Goal: Check status: Check status

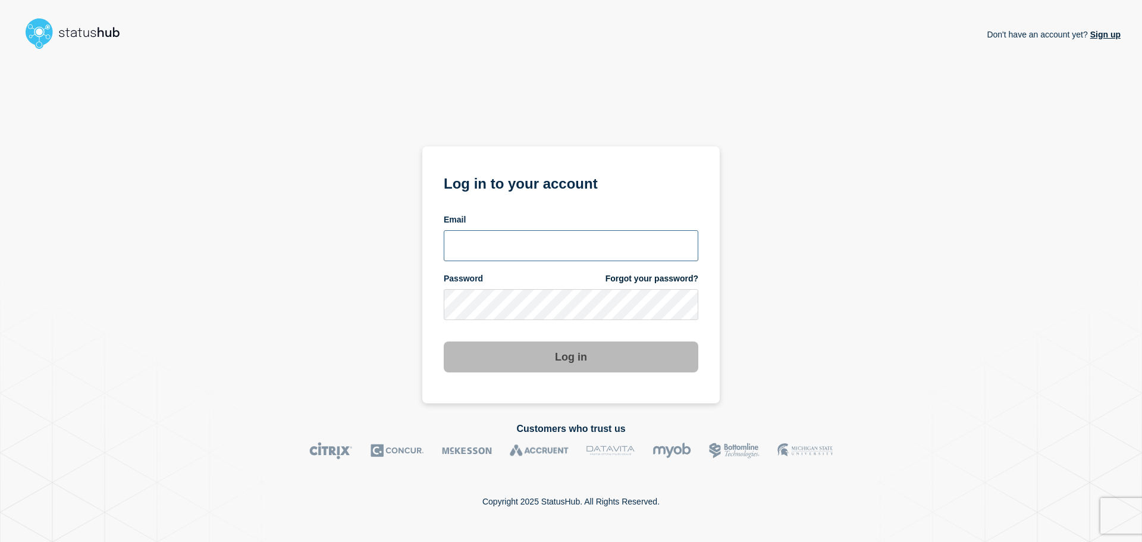
click at [545, 255] on input "email input" at bounding box center [571, 245] width 255 height 31
type input "cobbmeg2@msu.edu"
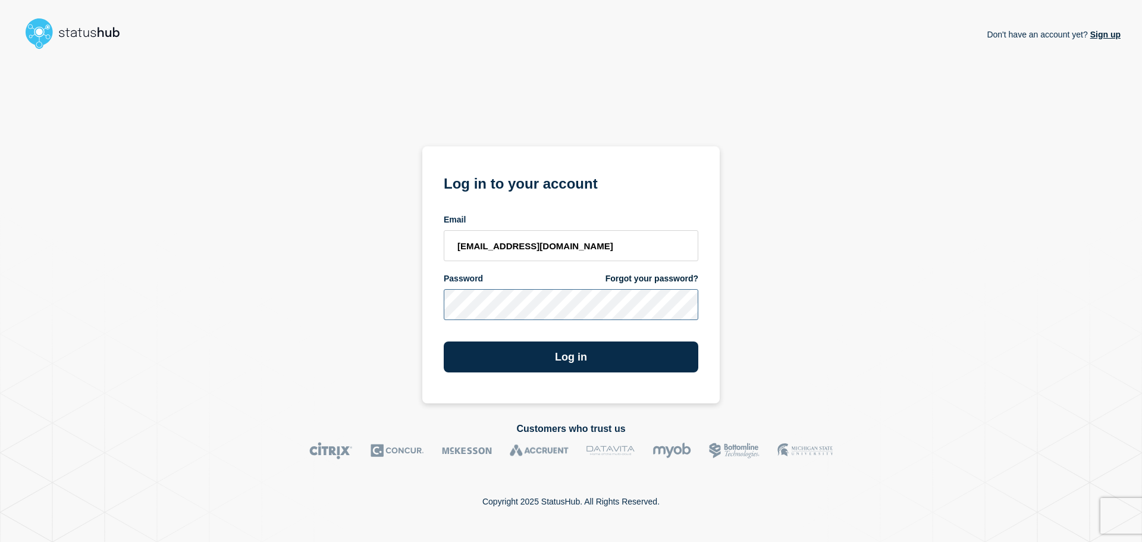
click at [444, 341] on button "Log in" at bounding box center [571, 356] width 255 height 31
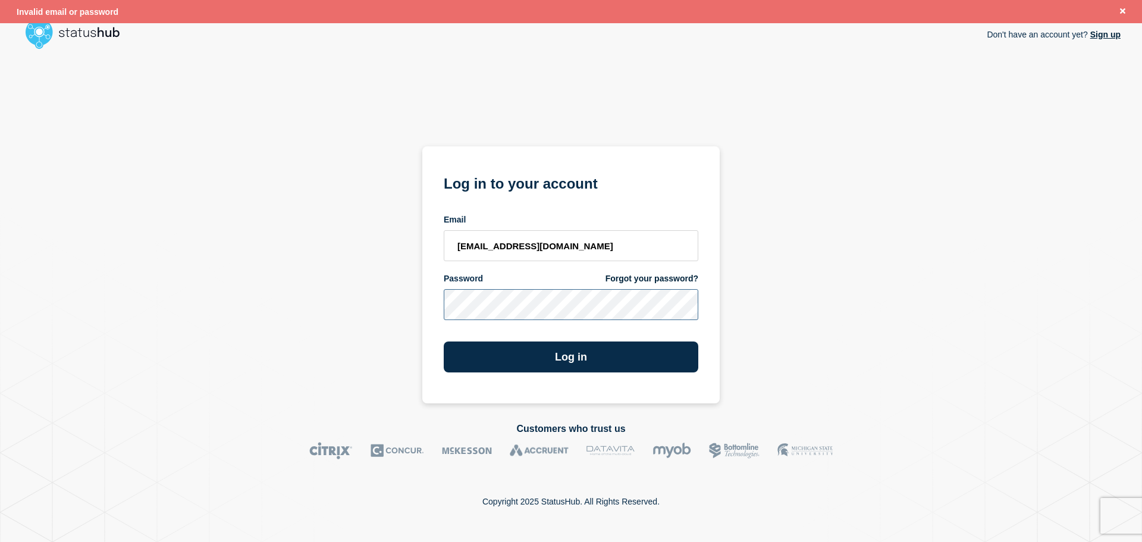
click at [444, 341] on button "Log in" at bounding box center [571, 356] width 255 height 31
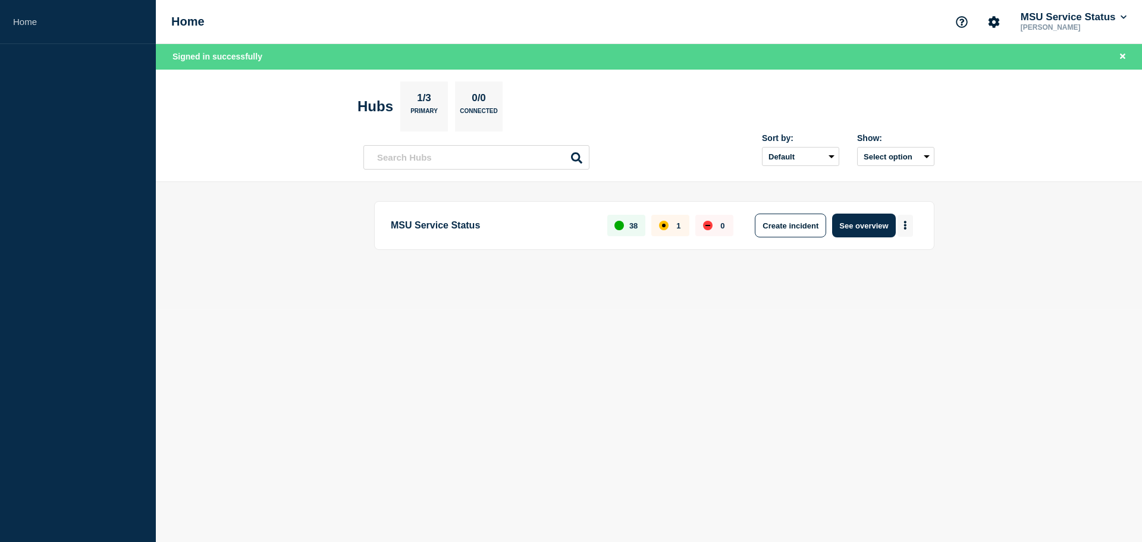
click at [904, 219] on button "More actions" at bounding box center [904, 226] width 15 height 22
click at [897, 277] on link "View Status Page" at bounding box center [903, 277] width 87 height 10
click at [874, 222] on button "See overview" at bounding box center [863, 225] width 63 height 24
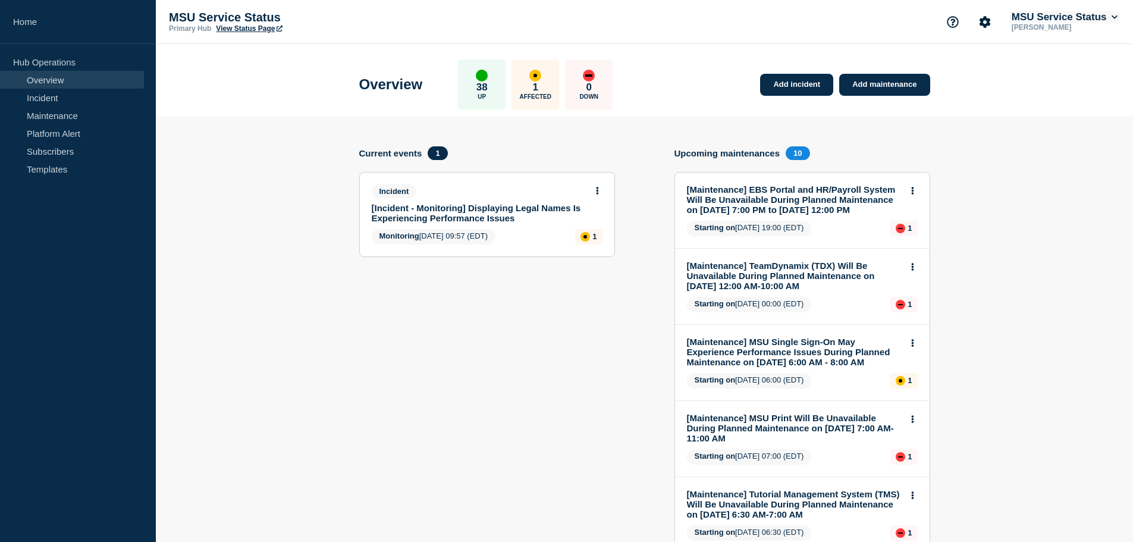
click at [1075, 22] on button "MSU Service Status" at bounding box center [1064, 17] width 111 height 12
click at [1030, 158] on button "Log out" at bounding box center [1038, 158] width 30 height 10
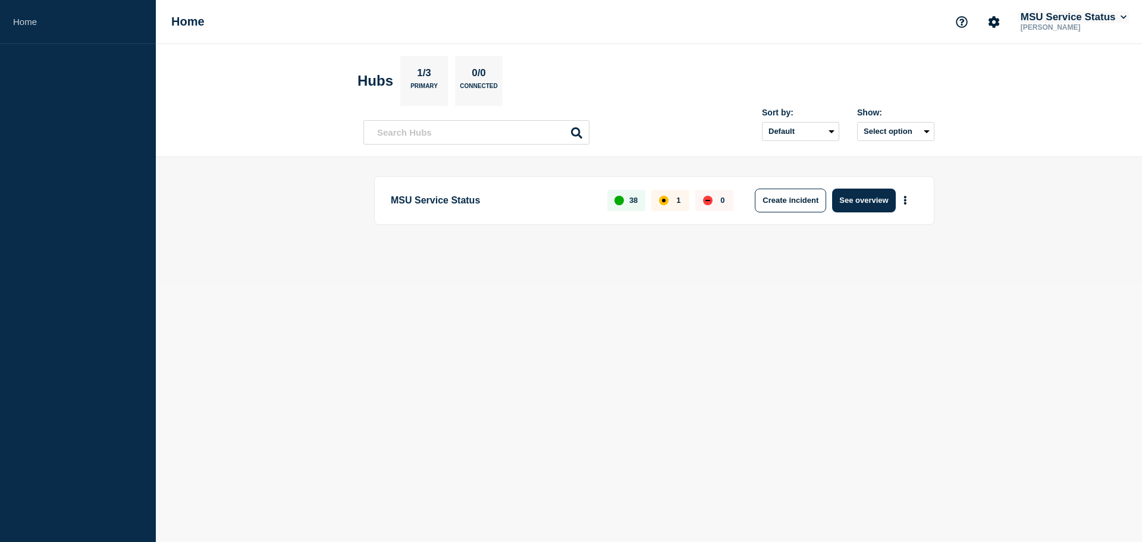
click at [1060, 14] on button "MSU Service Status" at bounding box center [1073, 17] width 111 height 12
click at [1038, 157] on button "Log out" at bounding box center [1047, 158] width 30 height 10
